Goal: Navigation & Orientation: Find specific page/section

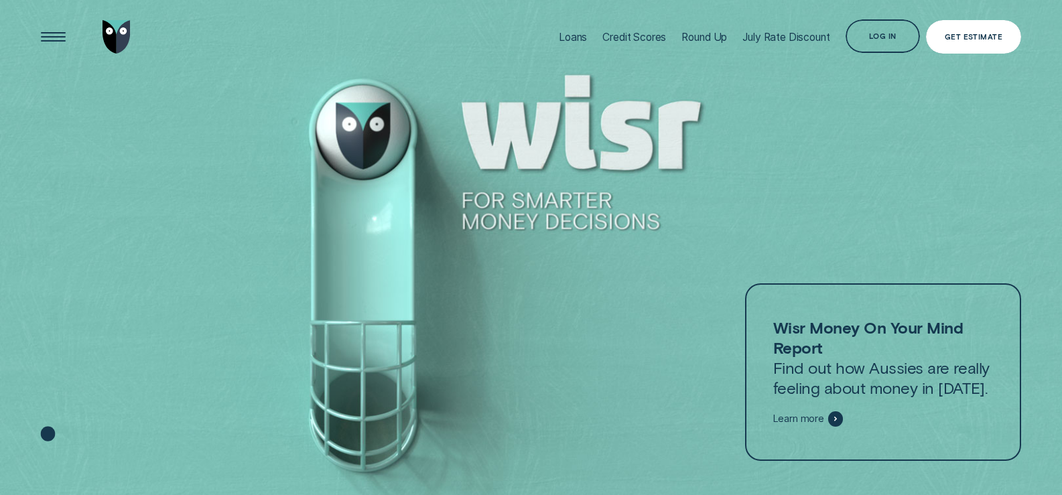
click at [892, 35] on div "Log in" at bounding box center [882, 38] width 27 height 7
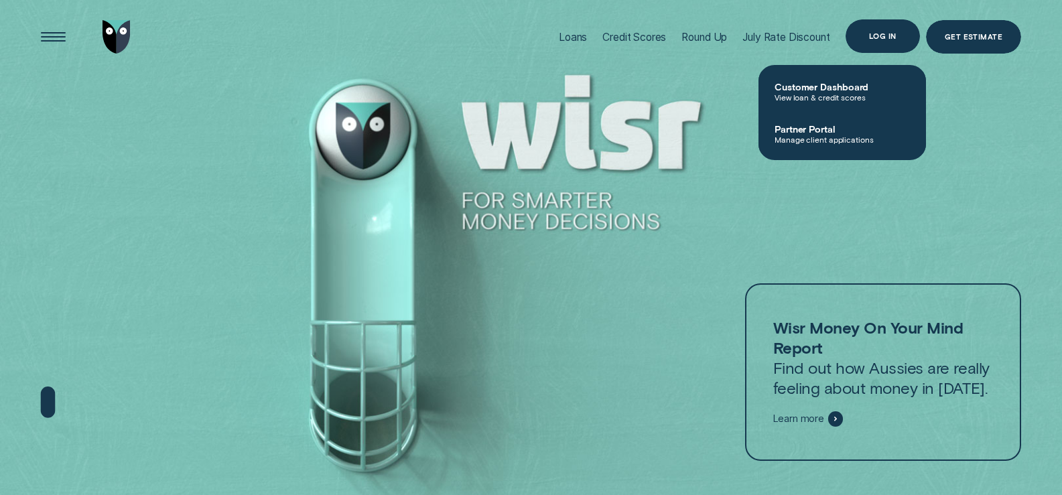
click at [877, 34] on div "Log in" at bounding box center [882, 36] width 27 height 7
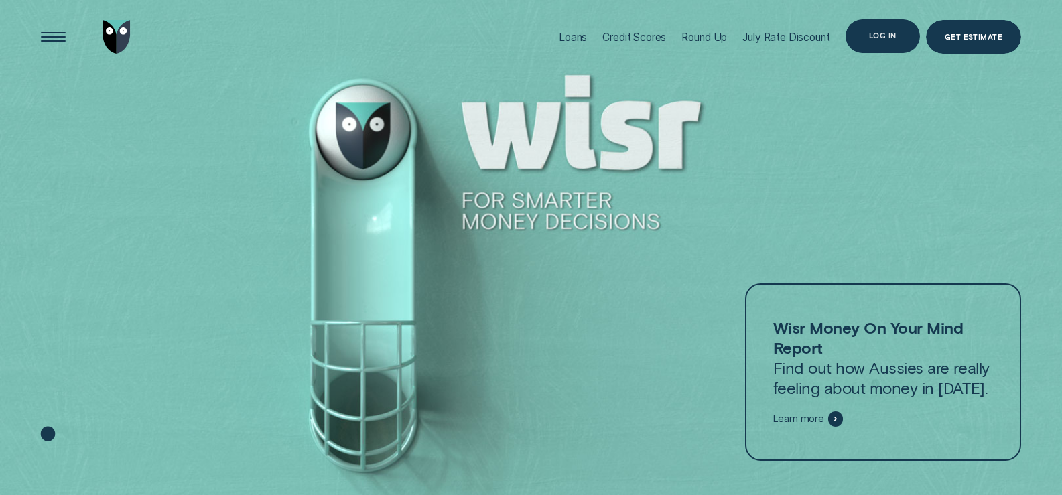
click at [880, 37] on div "Log in" at bounding box center [882, 36] width 27 height 7
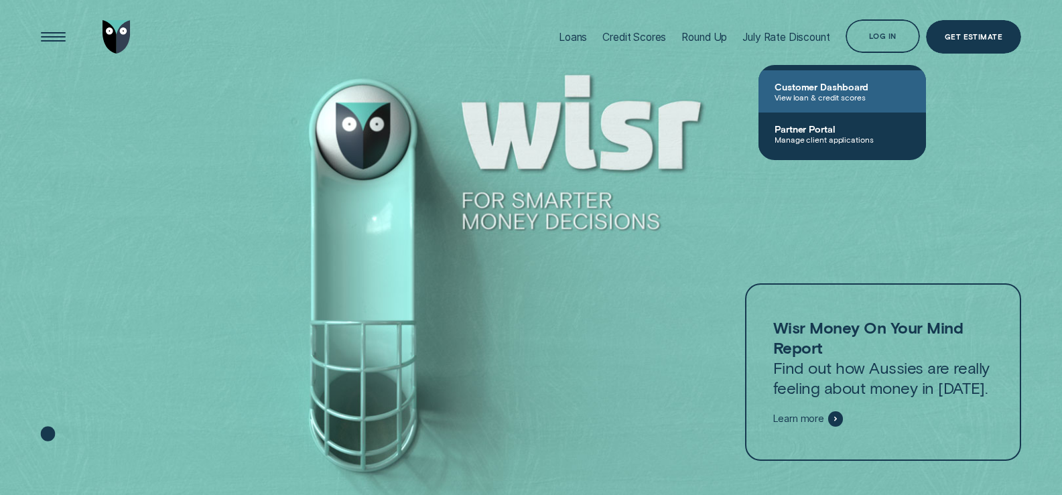
click at [828, 84] on span "Customer Dashboard" at bounding box center [842, 86] width 135 height 11
